Goal: Task Accomplishment & Management: Use online tool/utility

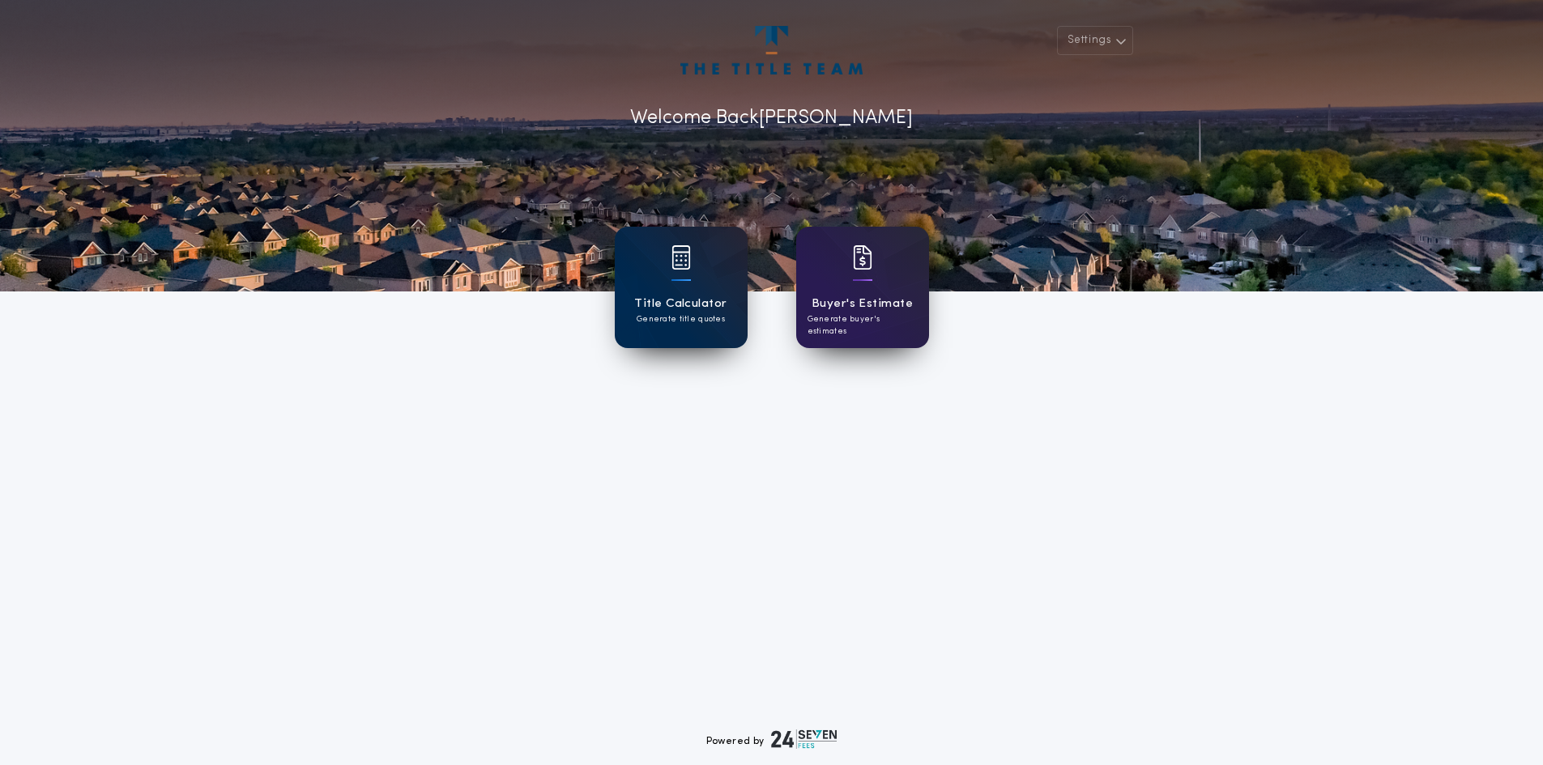
click at [689, 282] on div at bounding box center [681, 267] width 19 height 45
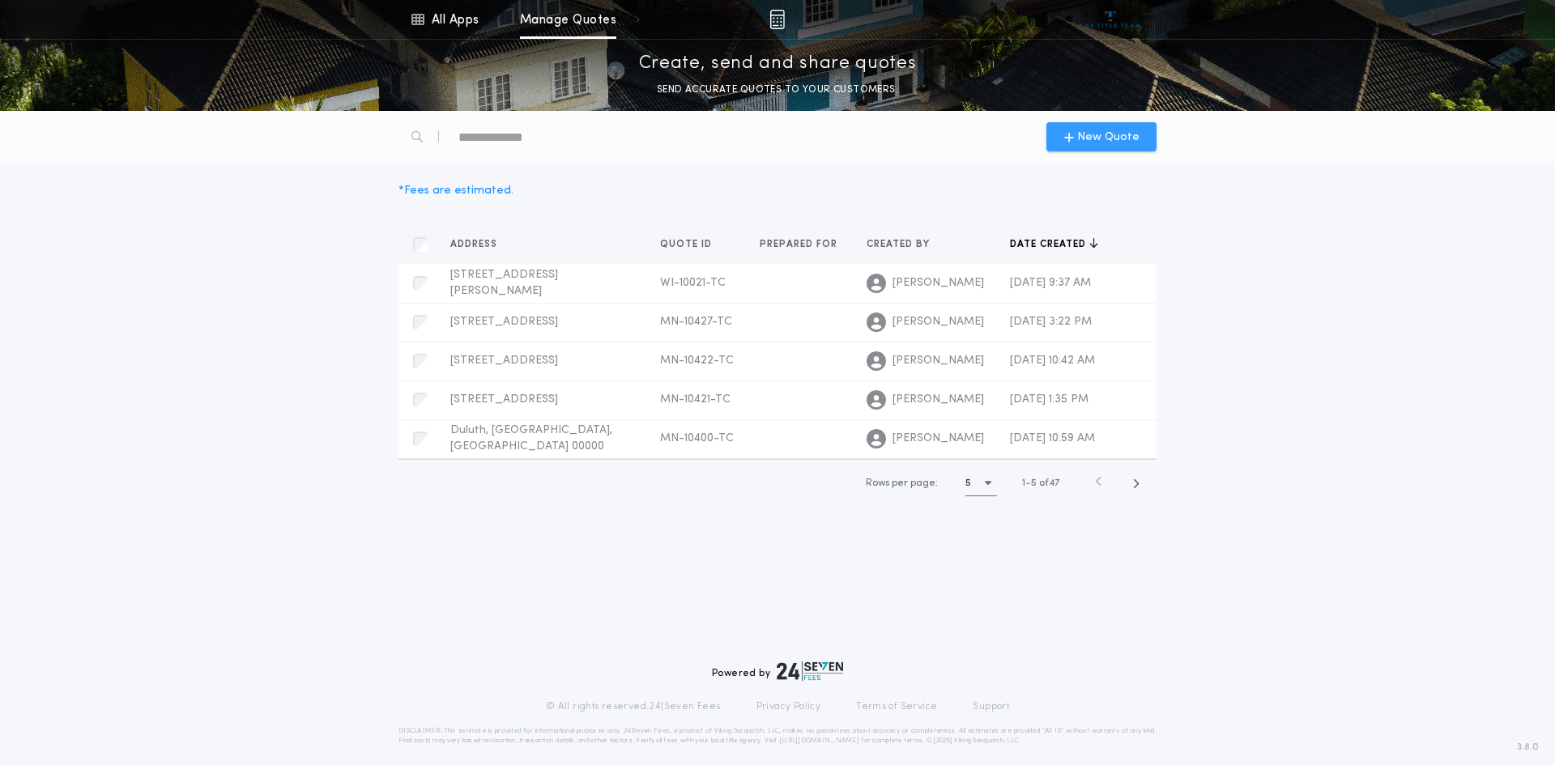
click at [1088, 146] on div "New Quote" at bounding box center [1102, 136] width 110 height 29
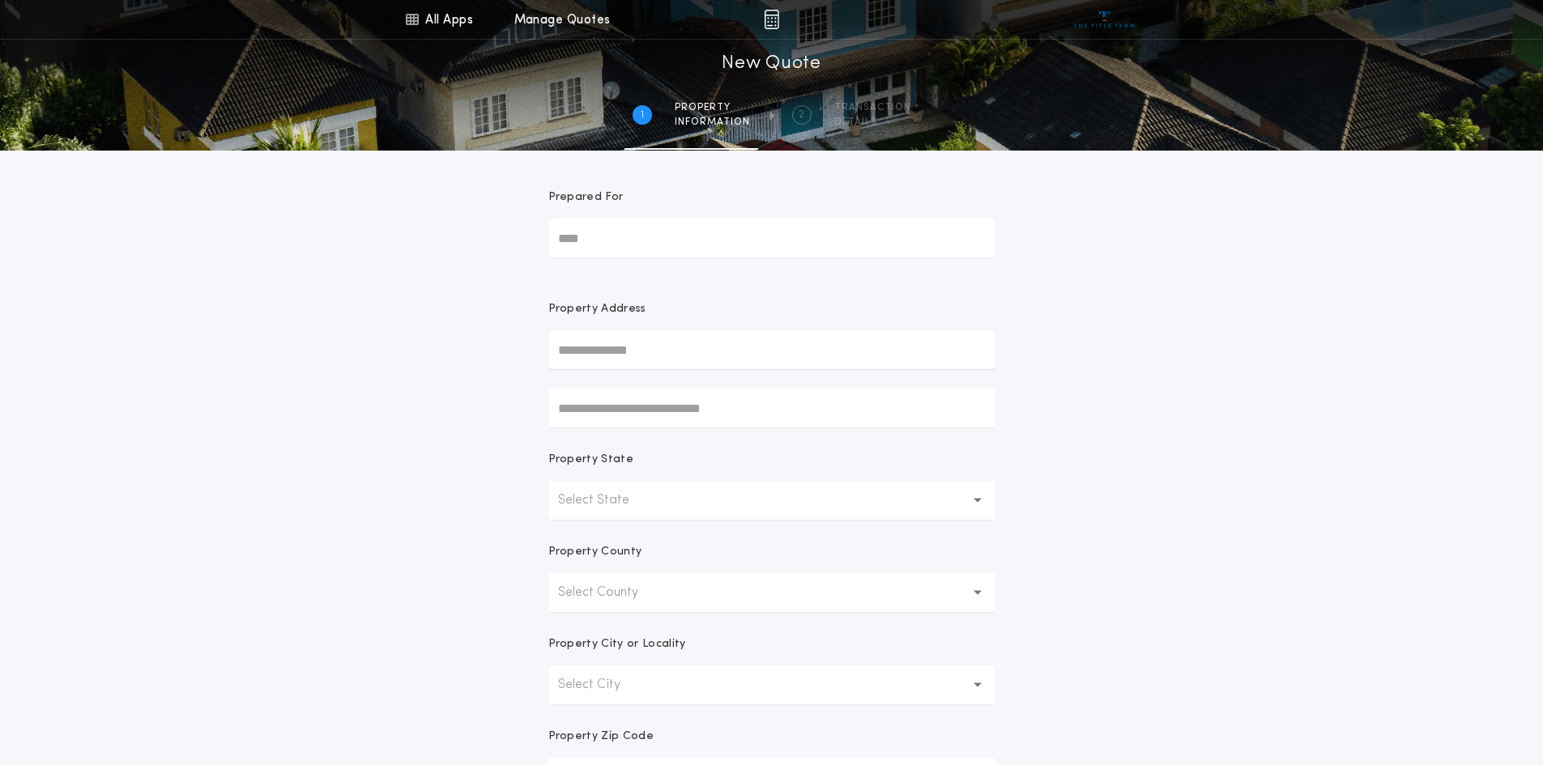
scroll to position [290, 0]
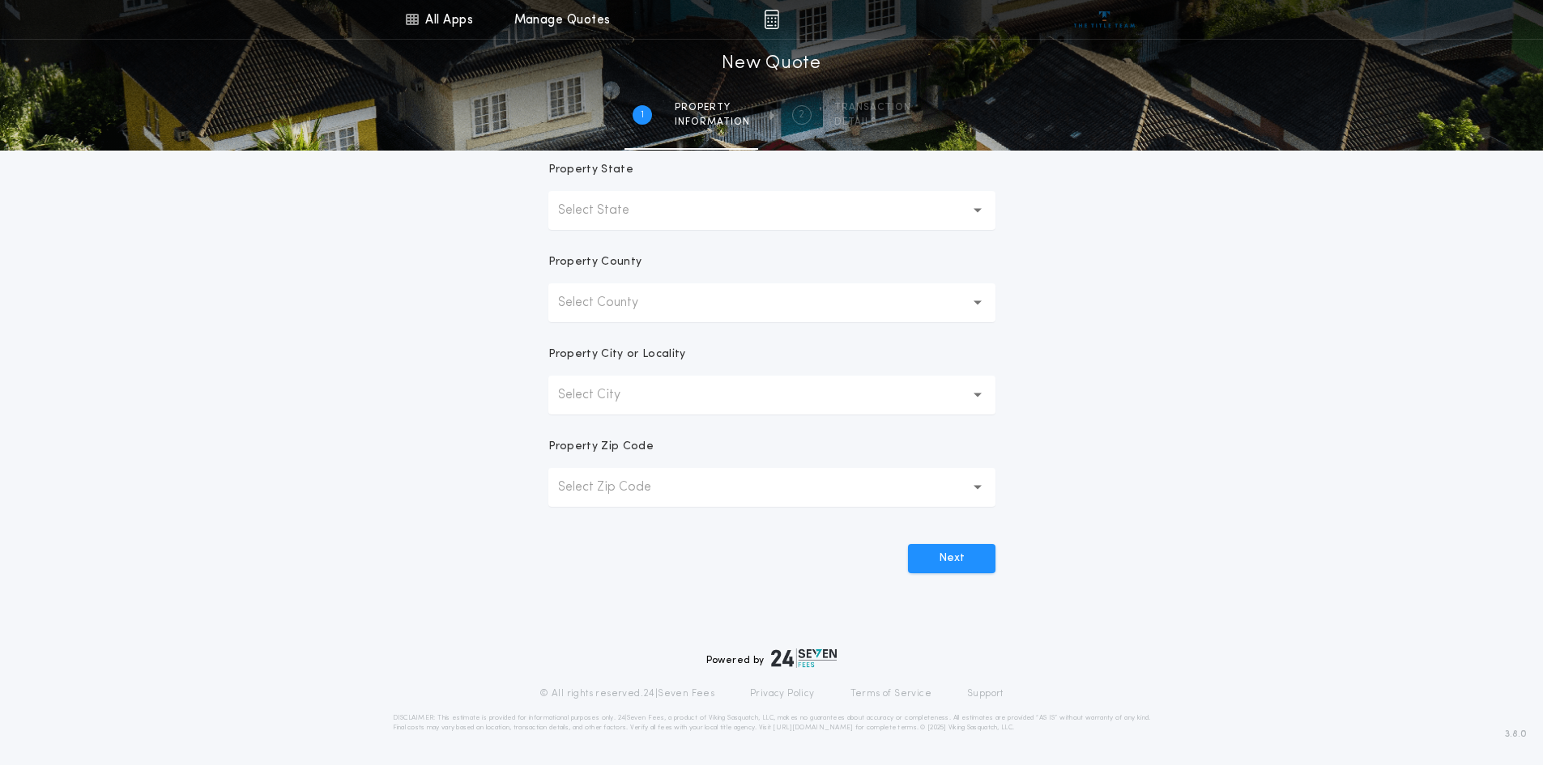
click at [984, 212] on button "Select State" at bounding box center [771, 210] width 447 height 39
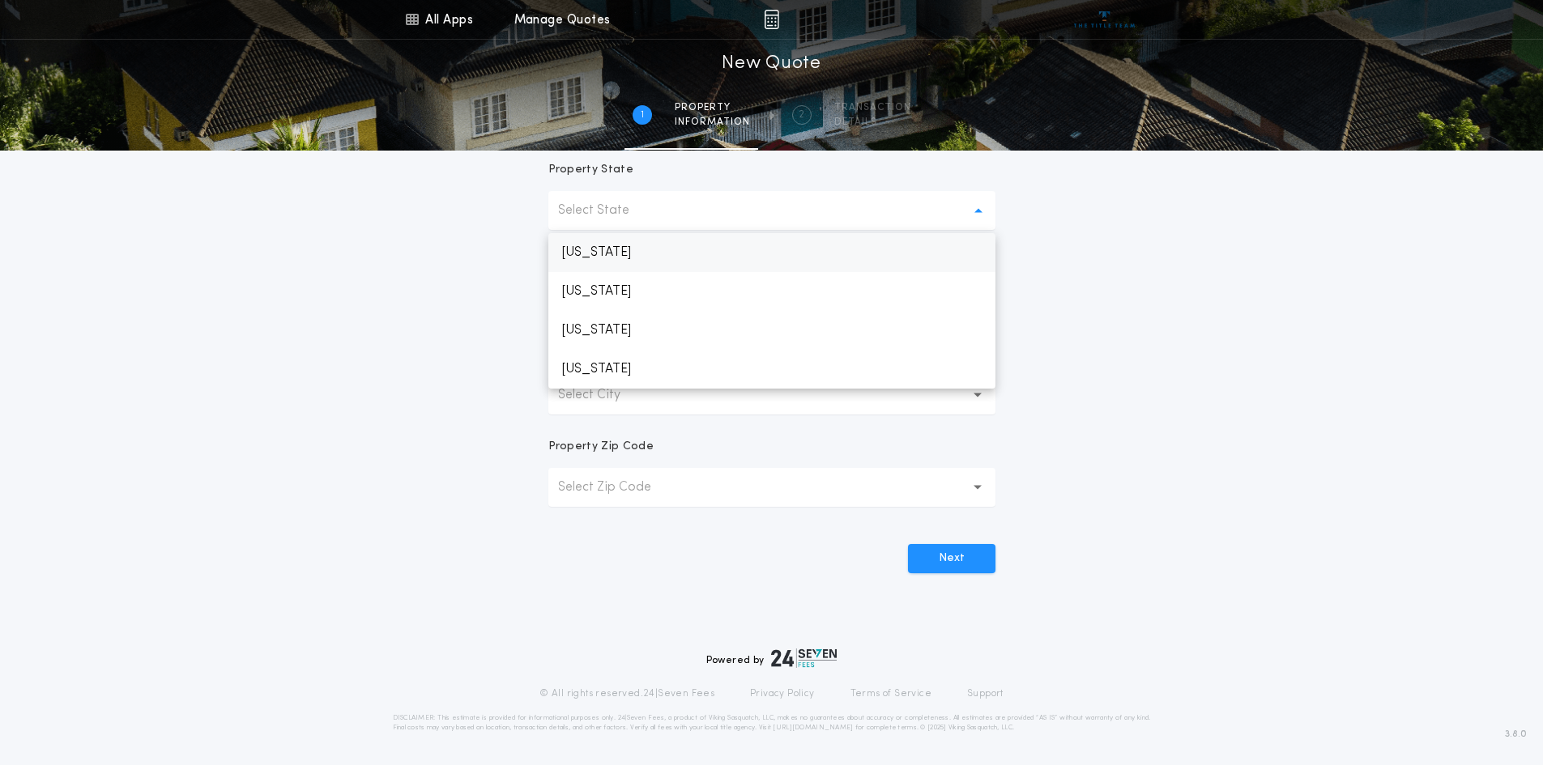
click at [633, 251] on p "[US_STATE]" at bounding box center [771, 252] width 447 height 39
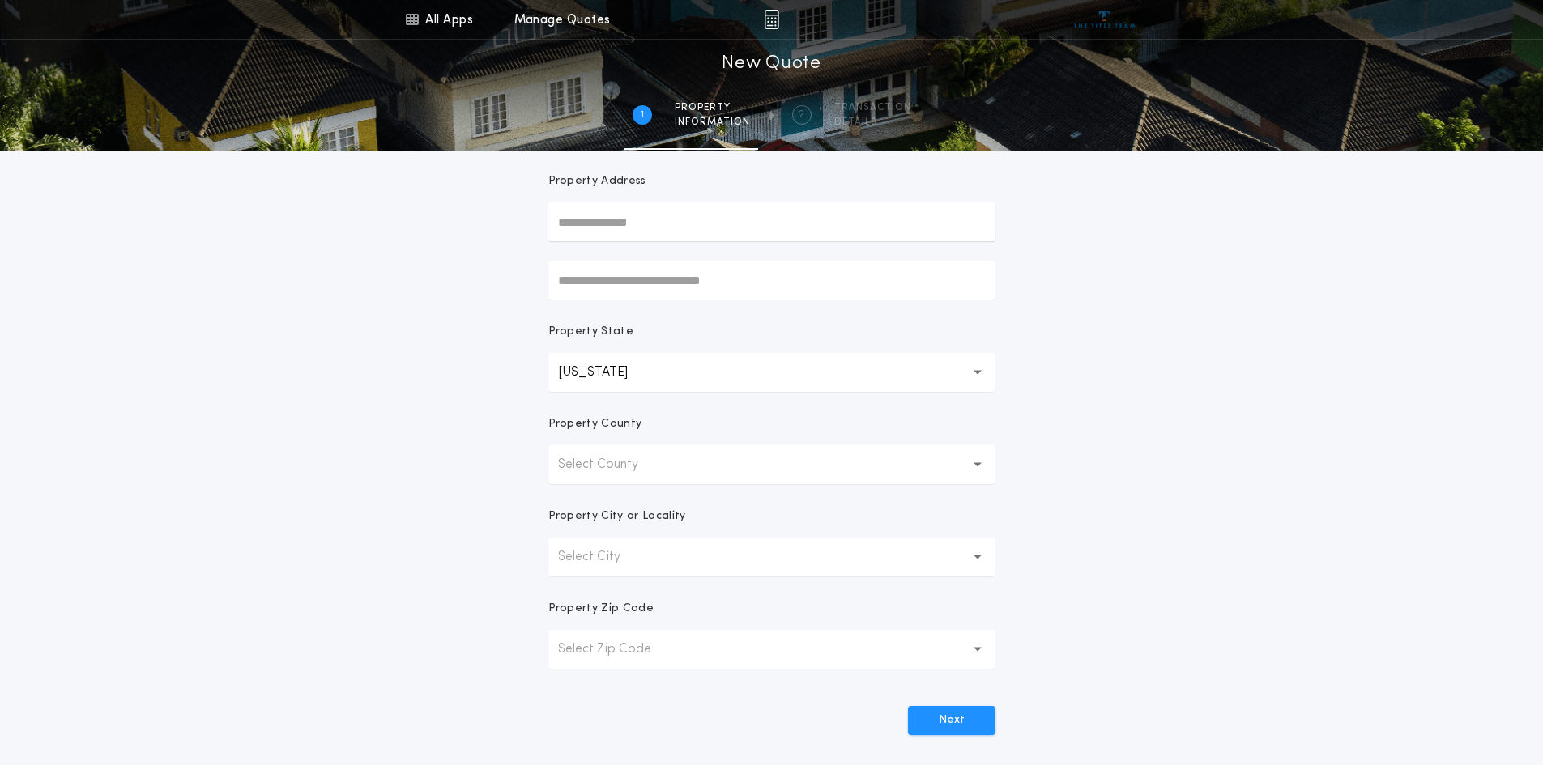
scroll to position [47, 0]
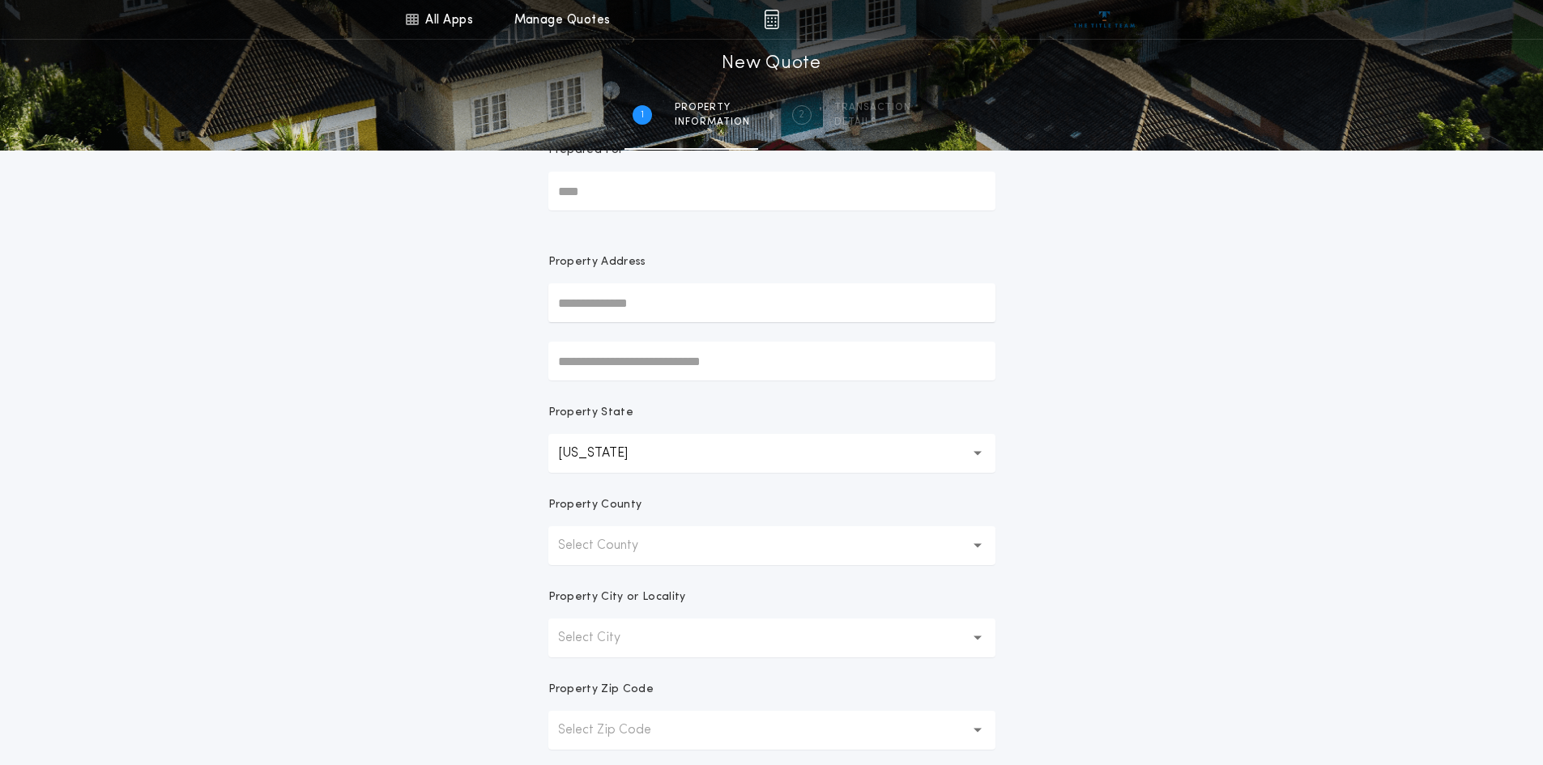
click at [608, 299] on input "text" at bounding box center [771, 303] width 447 height 39
click at [664, 334] on button "[STREET_ADDRESS][PERSON_NAME]" at bounding box center [771, 335] width 447 height 24
type input "**********"
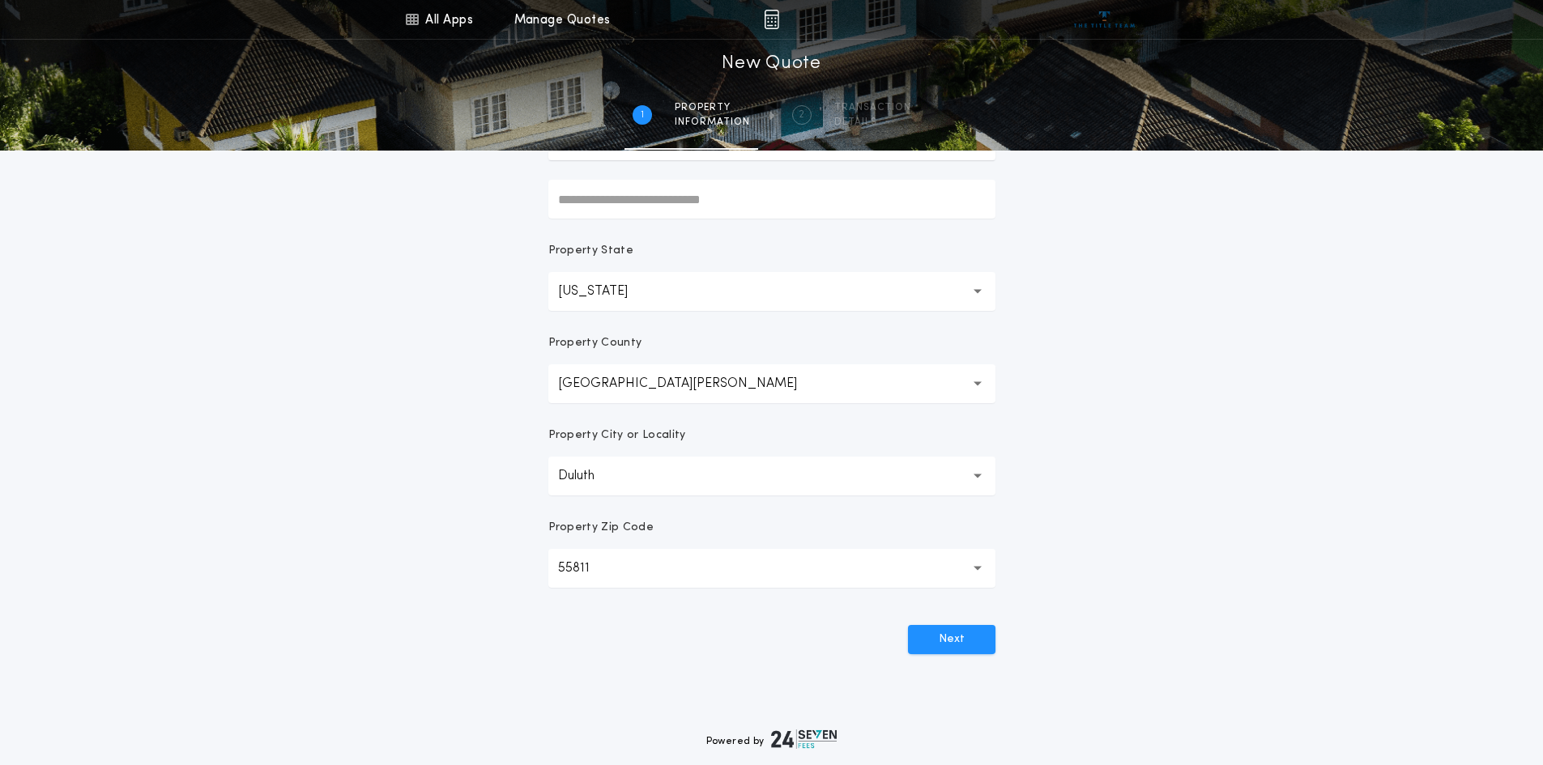
scroll to position [290, 0]
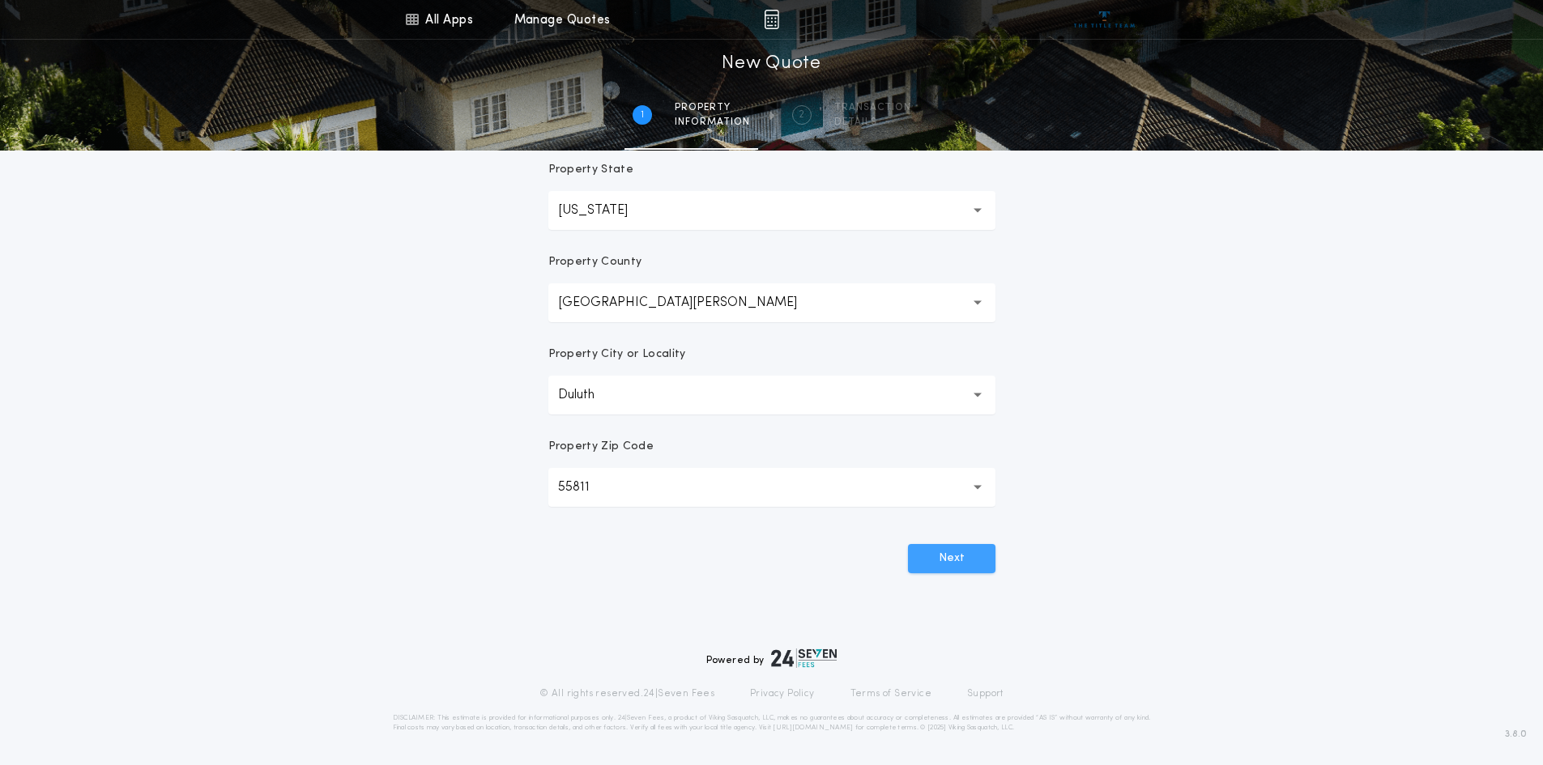
click at [945, 559] on button "Next" at bounding box center [951, 558] width 87 height 29
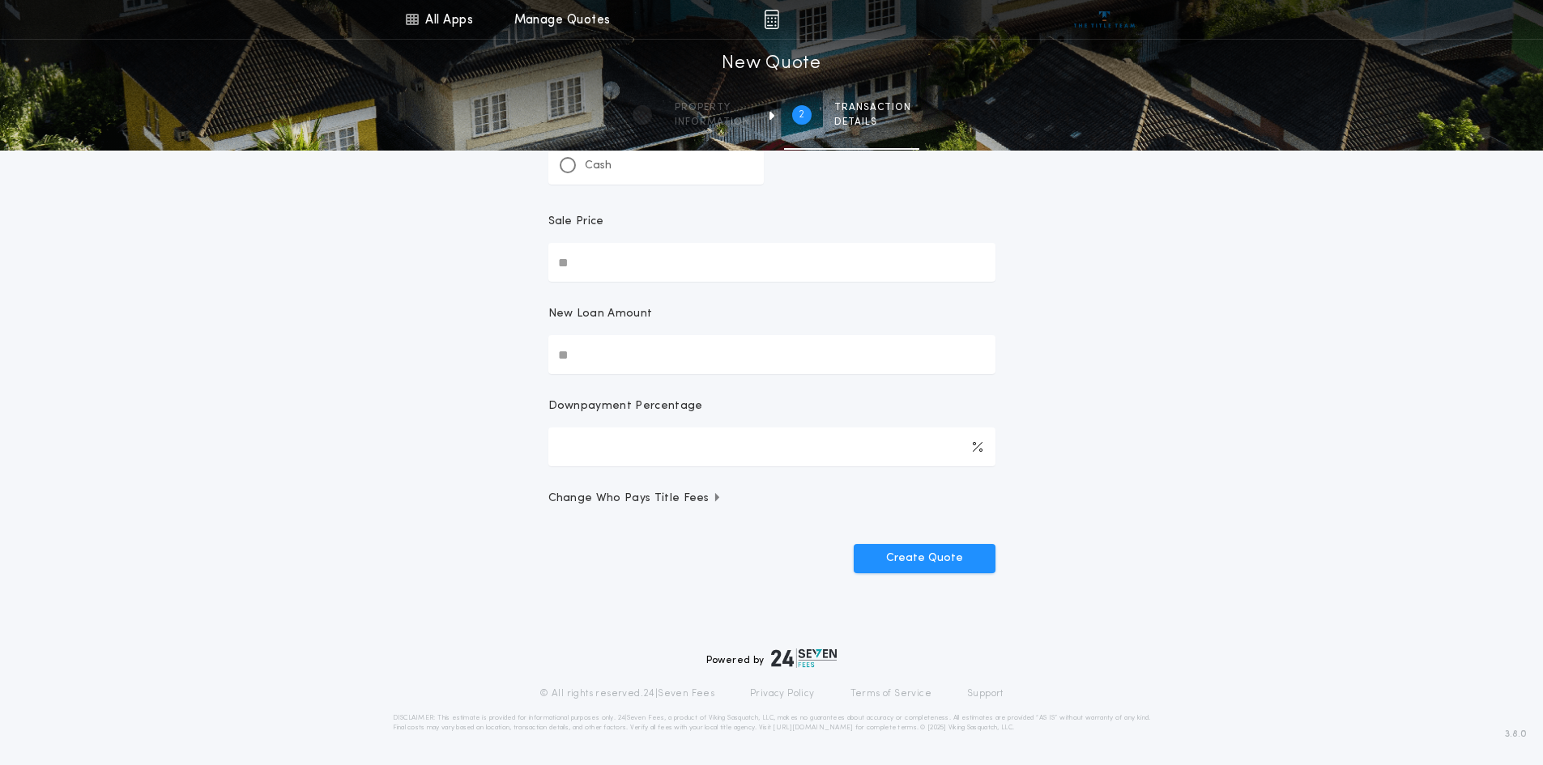
scroll to position [0, 0]
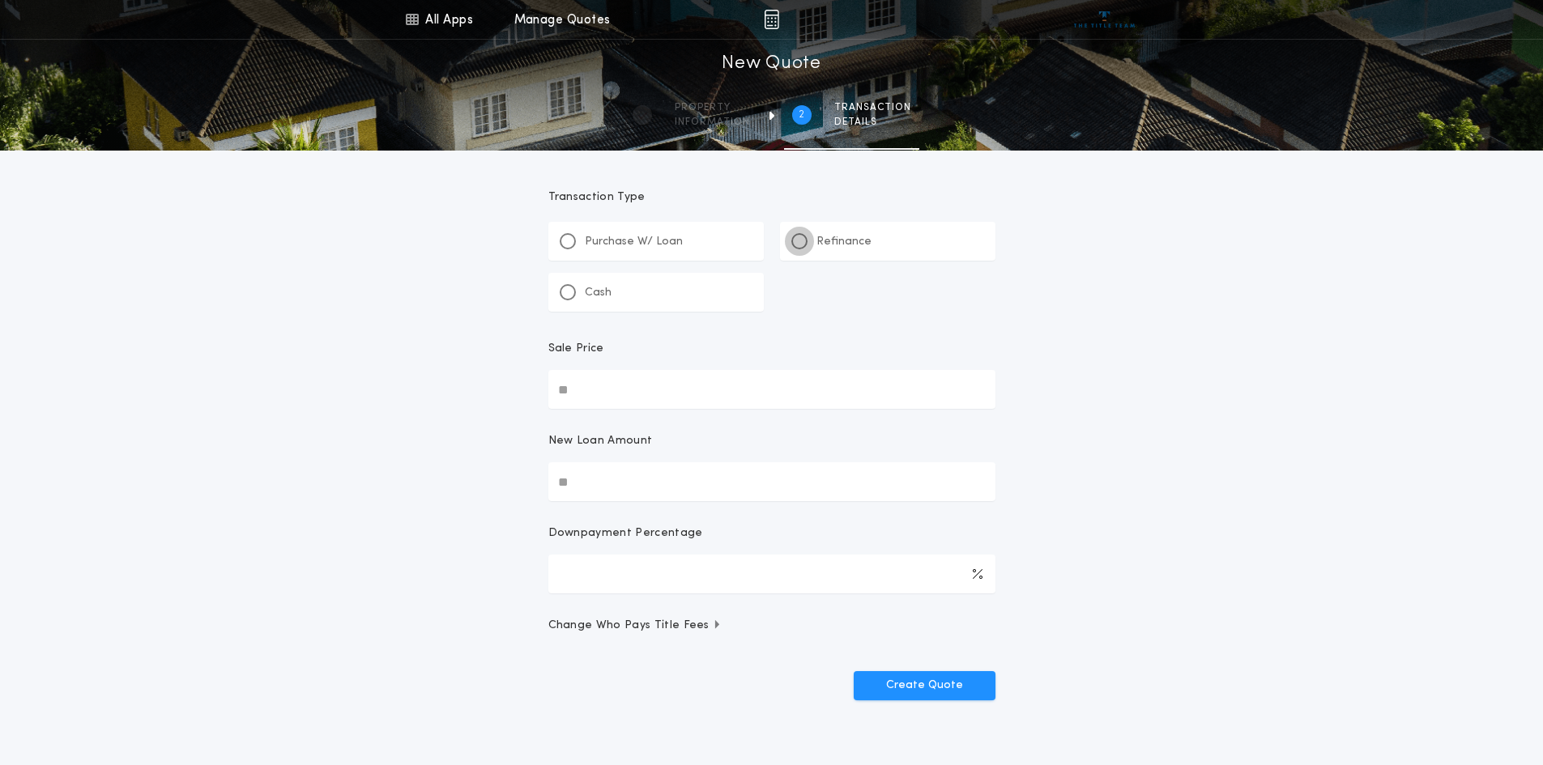
click at [803, 243] on div at bounding box center [799, 241] width 8 height 8
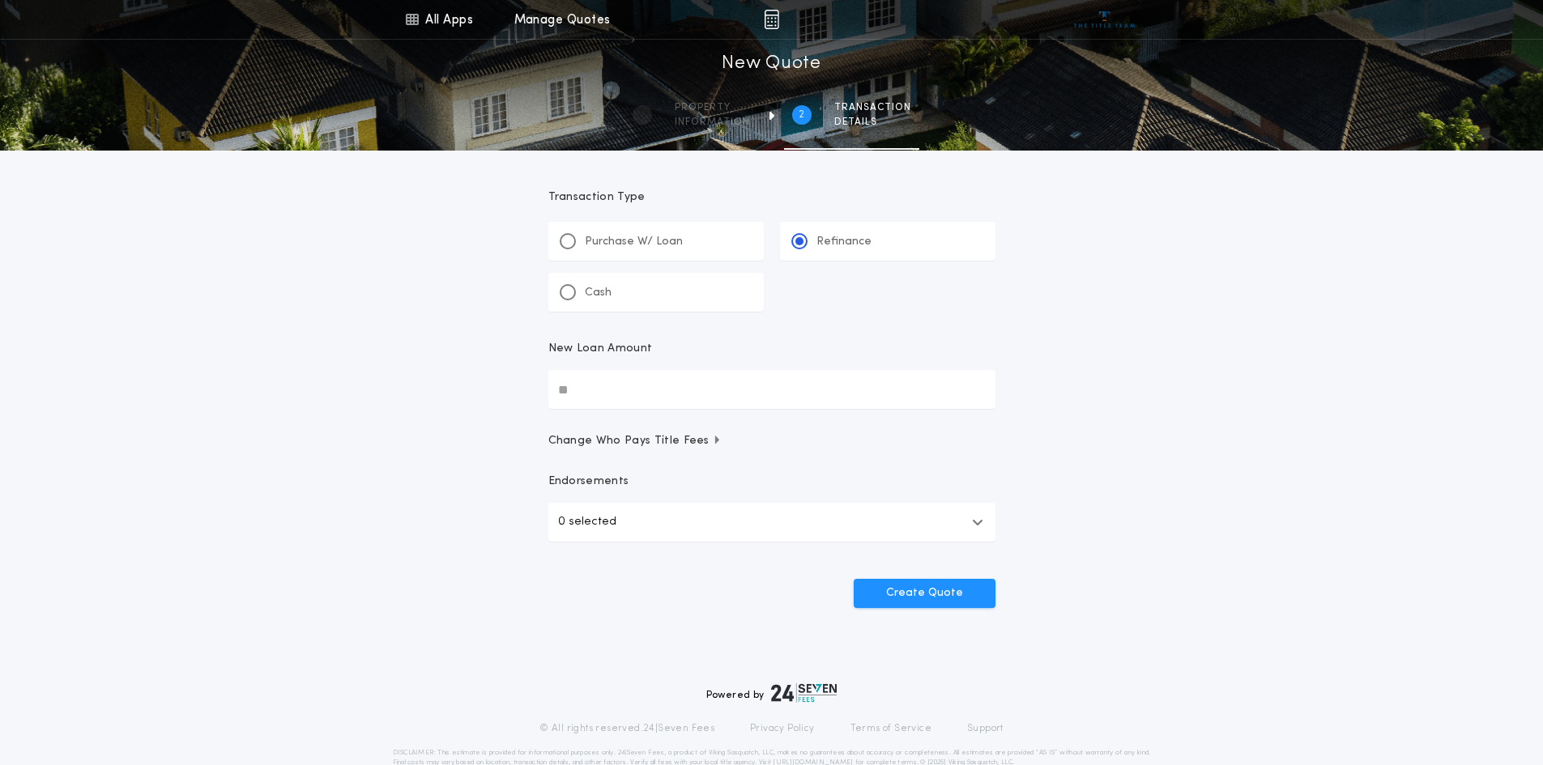
click at [641, 389] on input "New Loan Amount" at bounding box center [771, 389] width 447 height 39
type input "********"
click at [980, 523] on icon "button" at bounding box center [977, 522] width 11 height 13
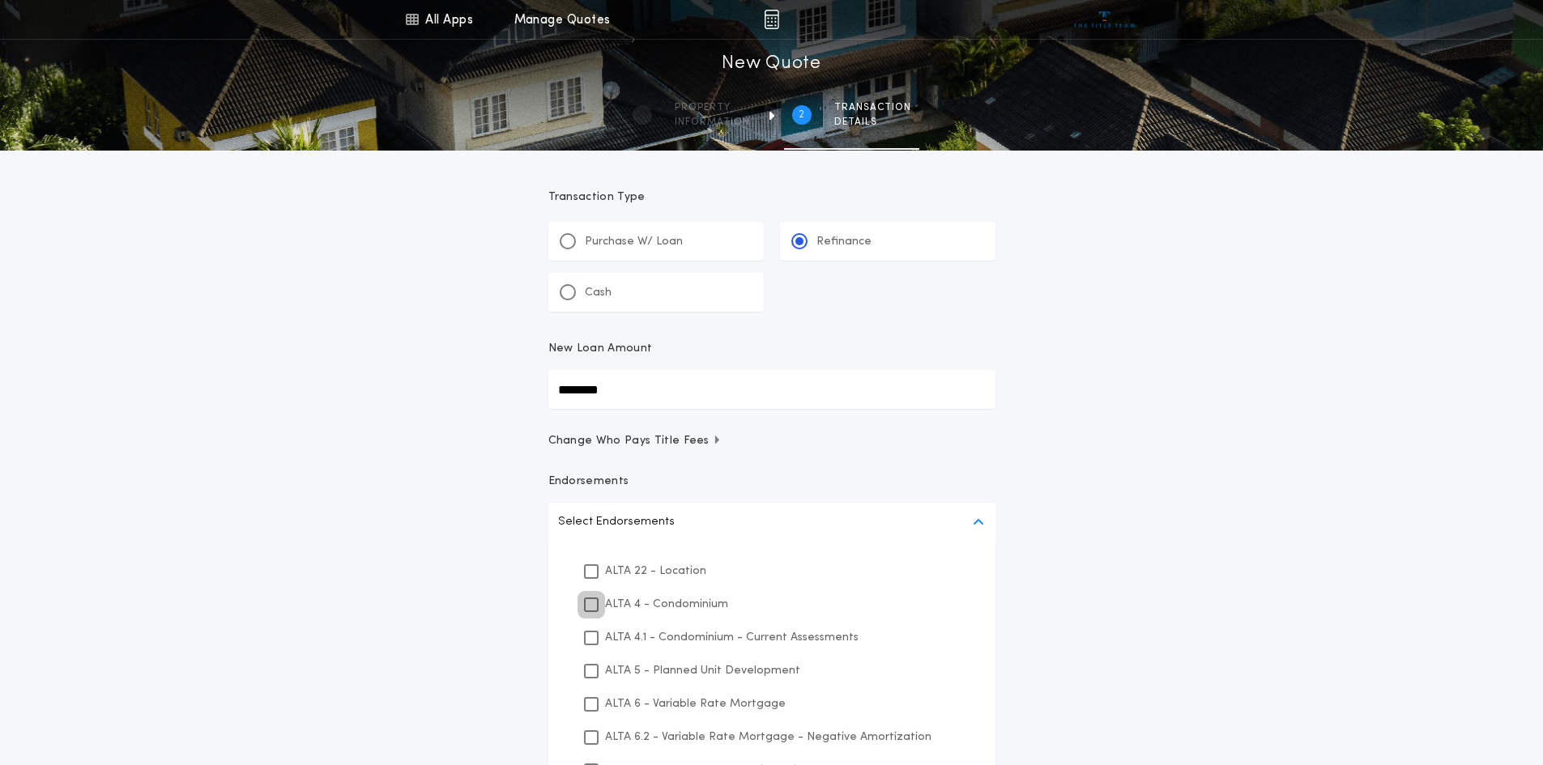
click at [589, 610] on icon at bounding box center [591, 604] width 10 height 11
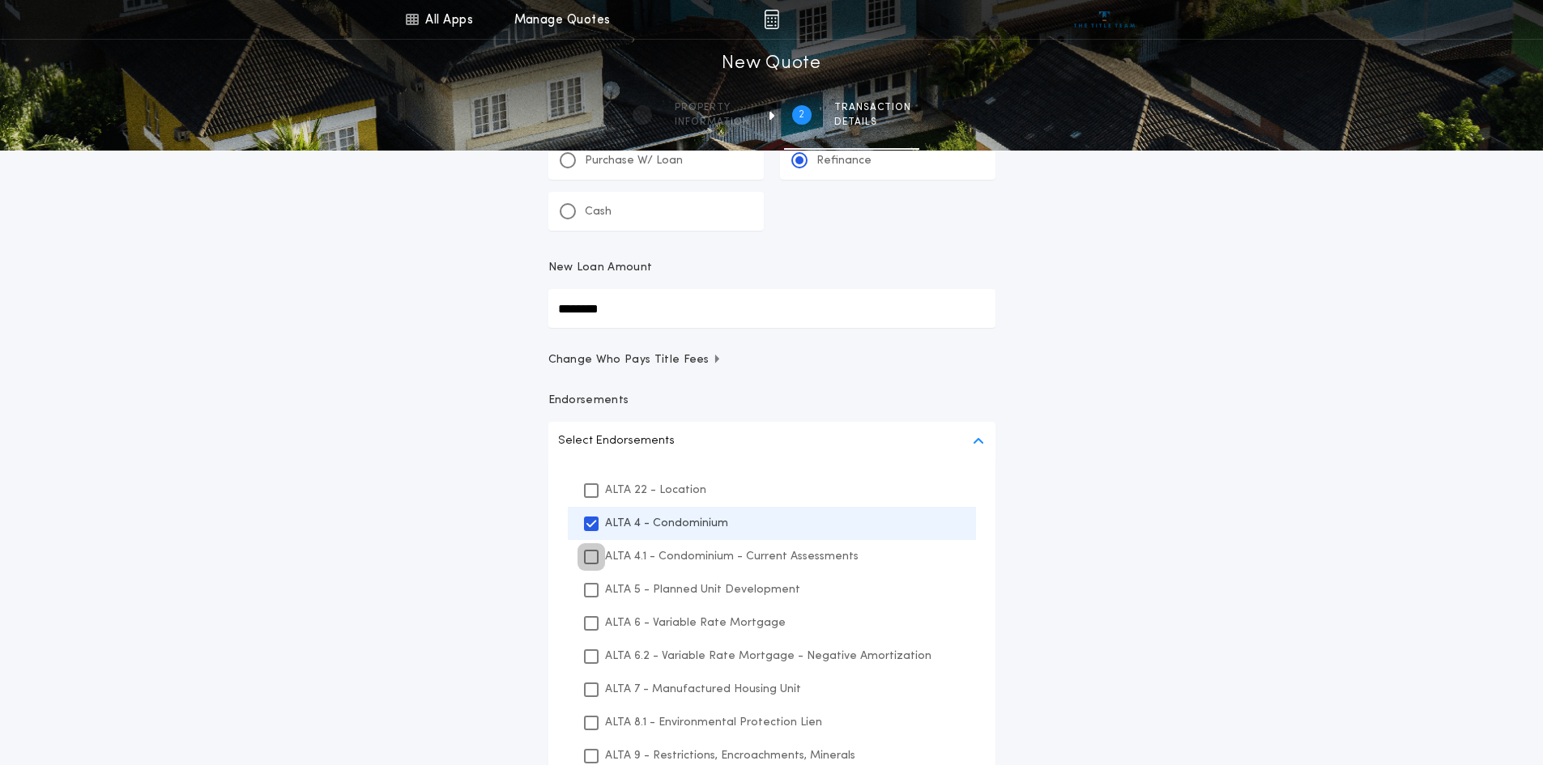
click at [597, 557] on div at bounding box center [591, 557] width 15 height 15
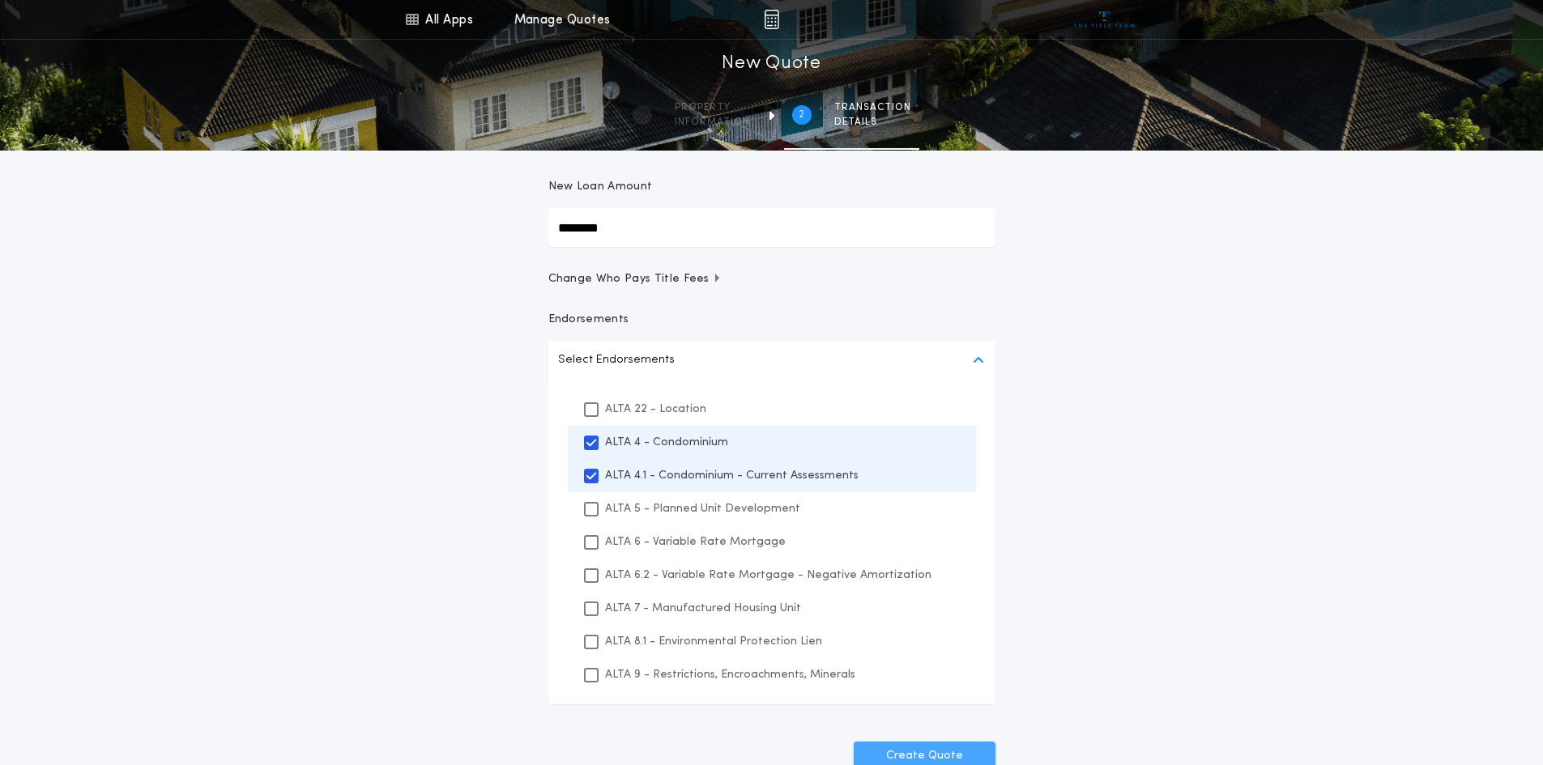
click at [889, 755] on button "Create Quote" at bounding box center [925, 756] width 142 height 29
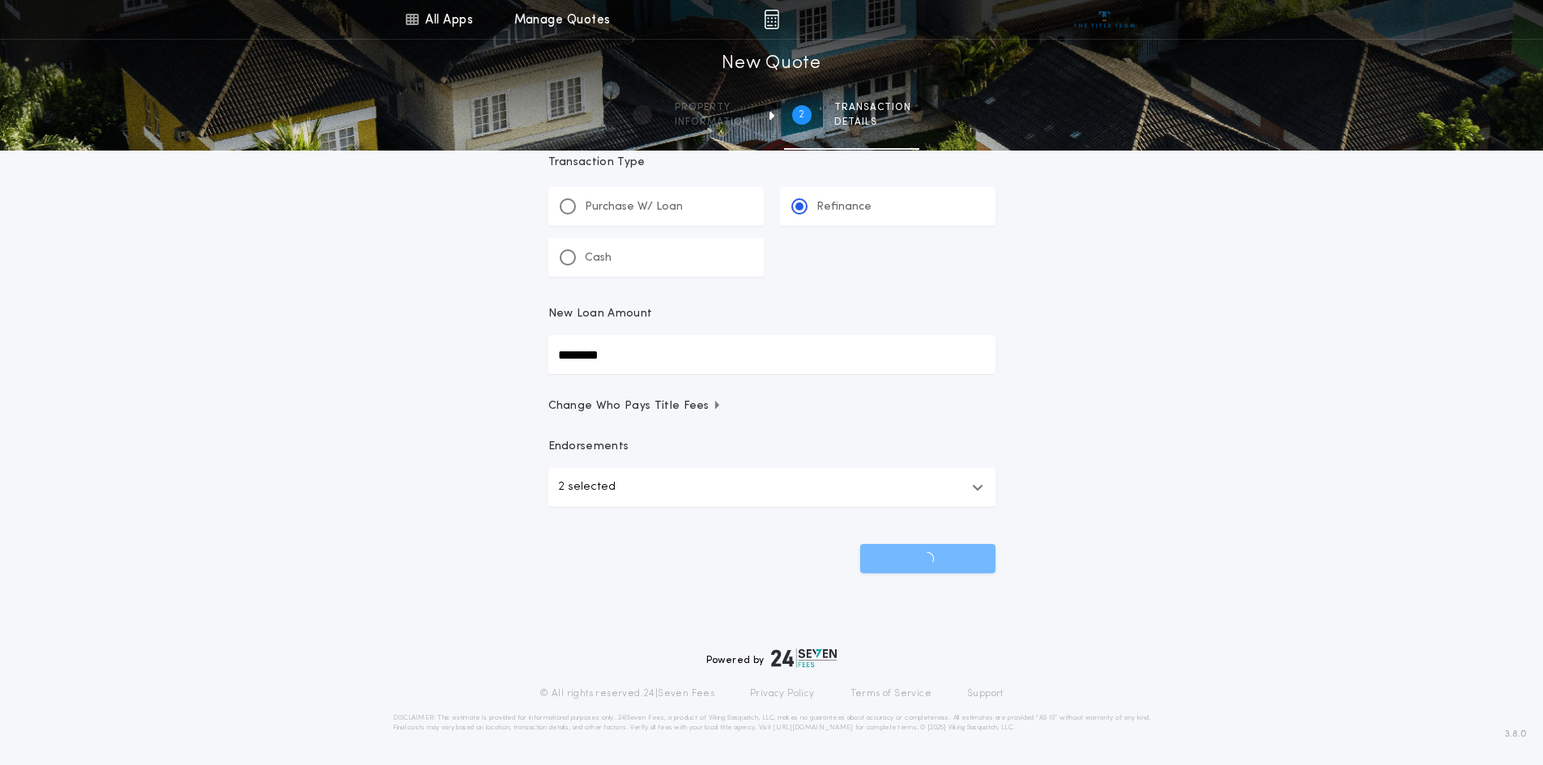
scroll to position [35, 0]
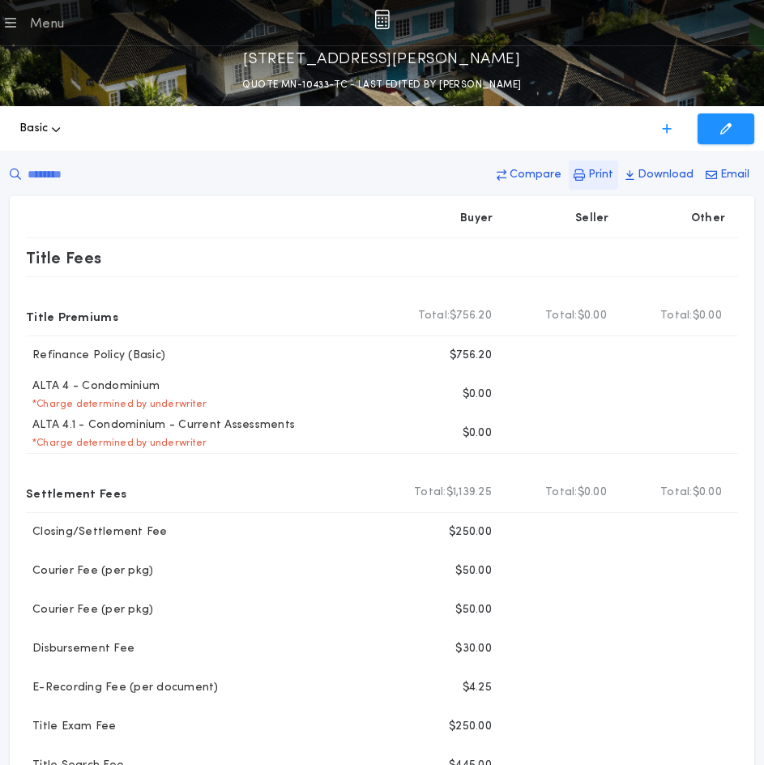
click at [600, 171] on p "Print" at bounding box center [600, 175] width 25 height 16
